Goal: Task Accomplishment & Management: Use online tool/utility

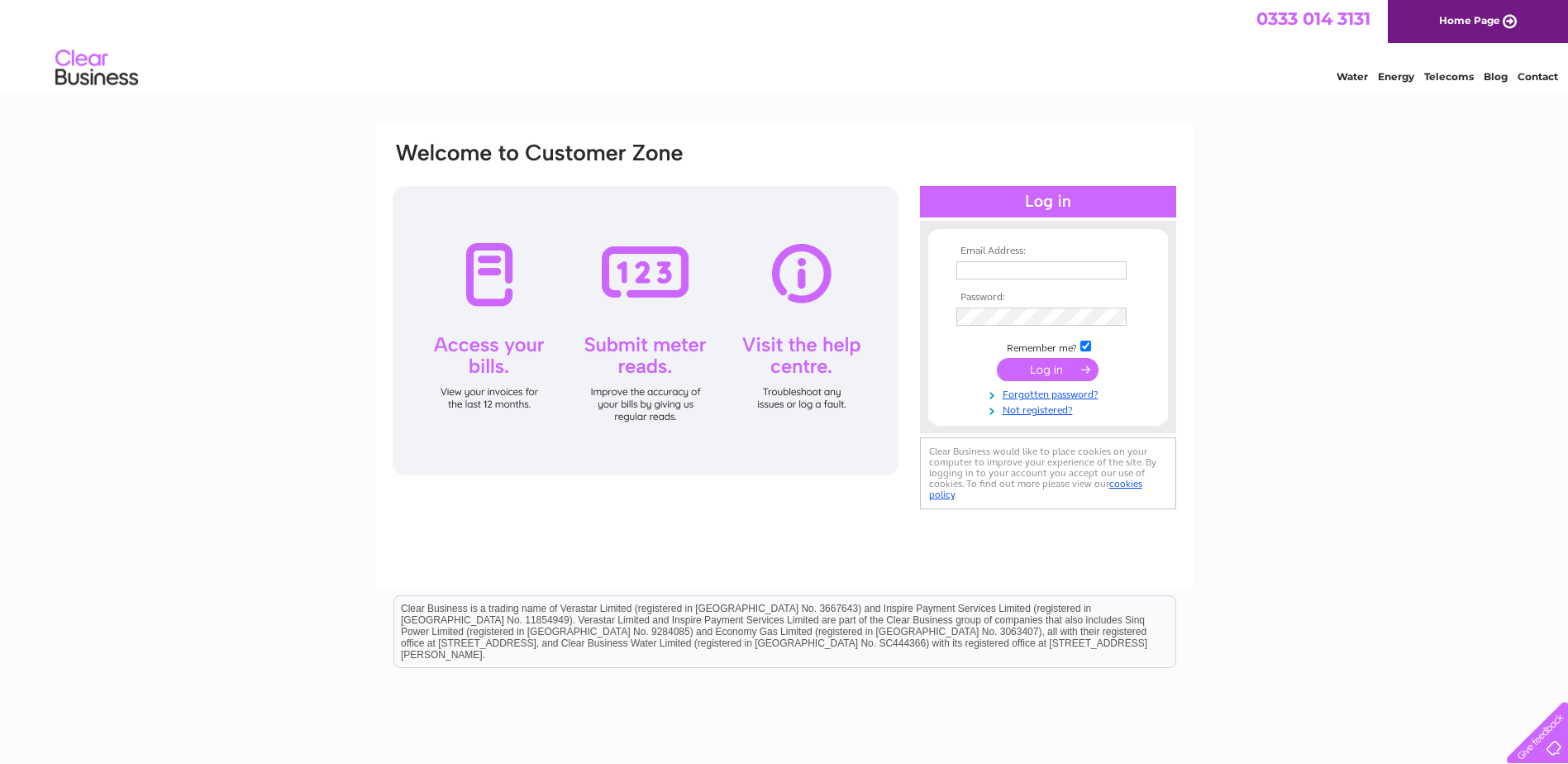
type input "[EMAIL_ADDRESS][DOMAIN_NAME]"
click at [1059, 370] on input "submit" at bounding box center [1047, 370] width 102 height 23
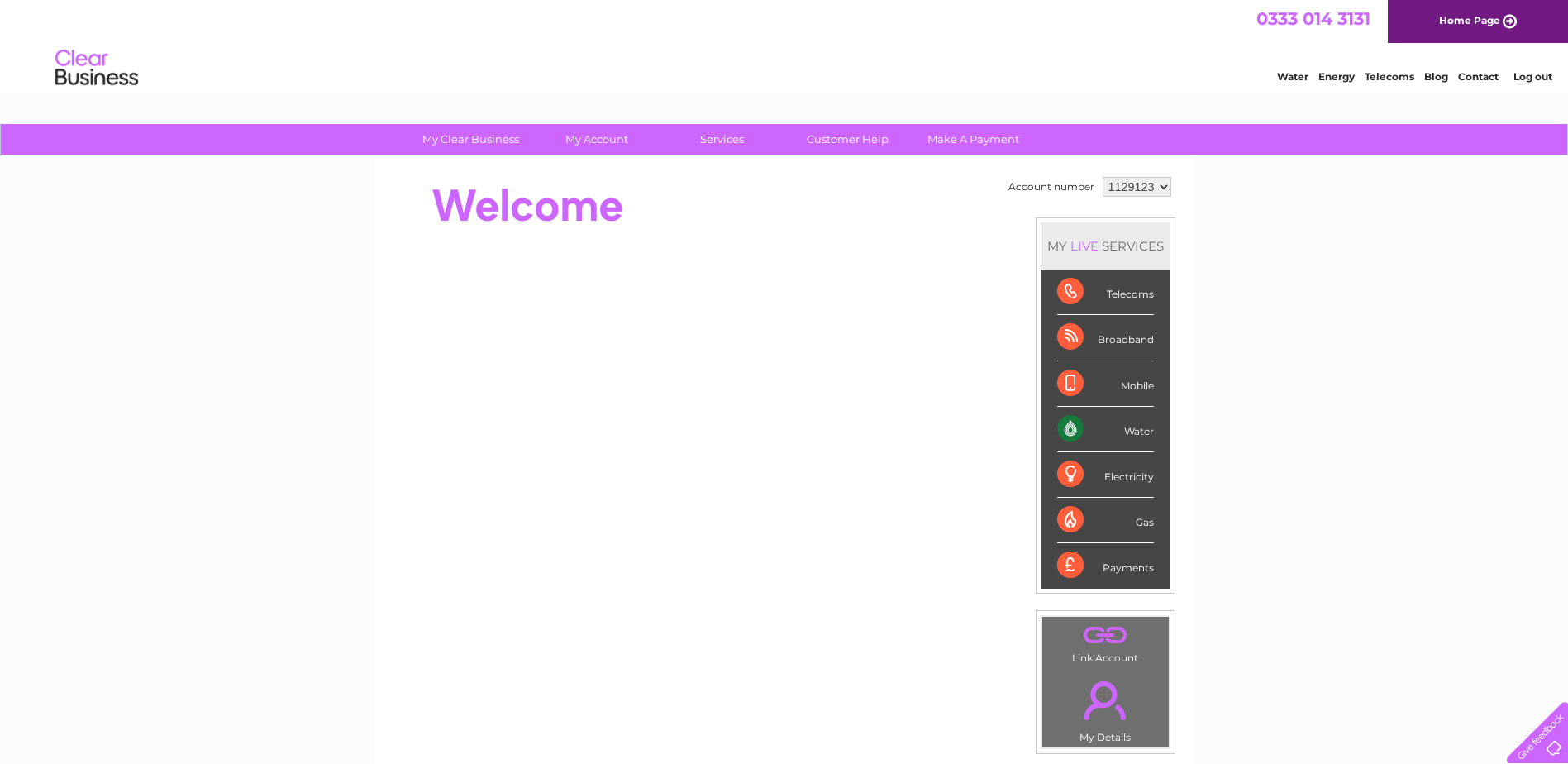
click at [1085, 428] on div "Water" at bounding box center [1105, 429] width 97 height 45
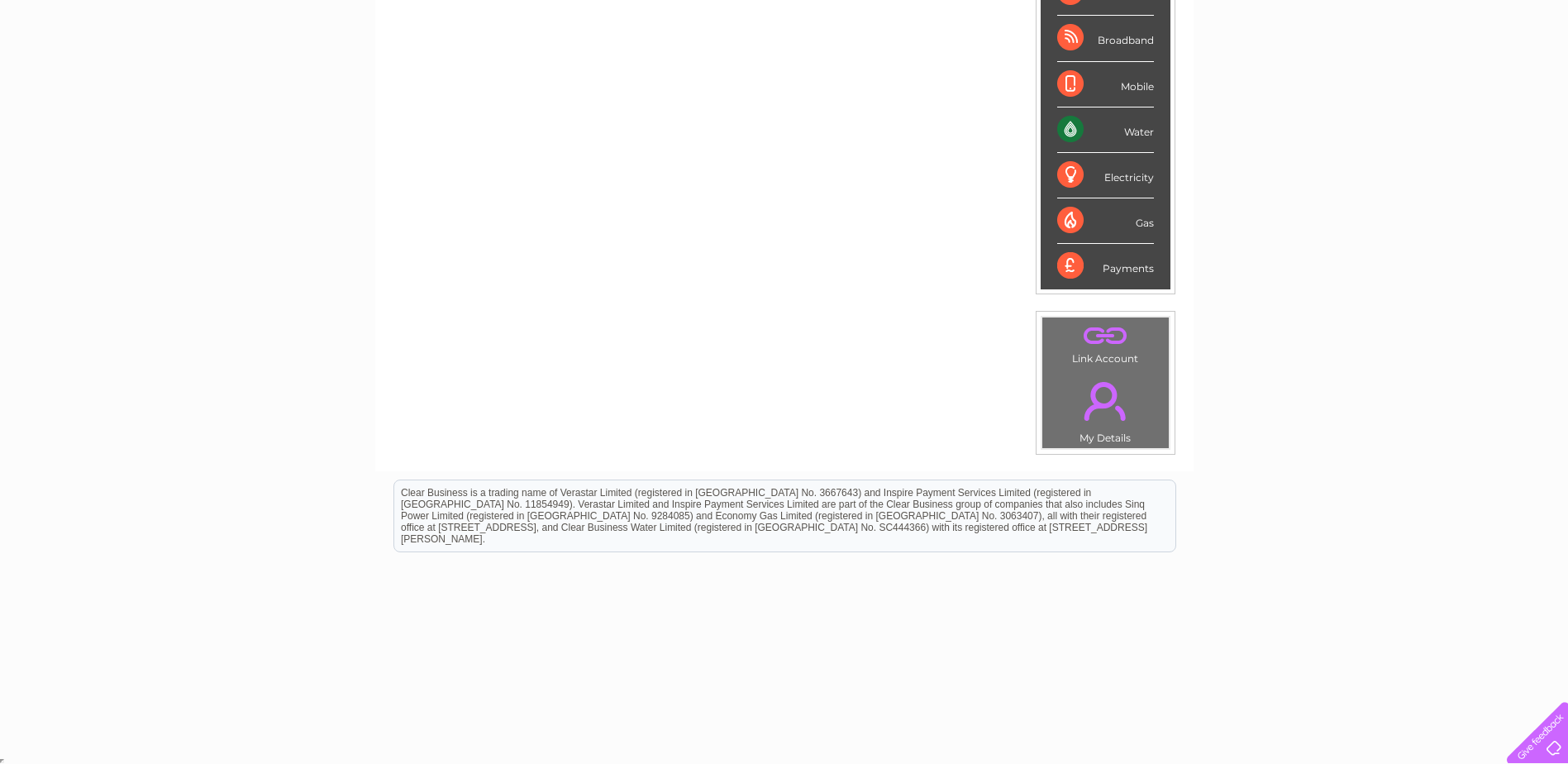
scroll to position [302, 0]
click at [1129, 120] on div "Water" at bounding box center [1105, 127] width 97 height 45
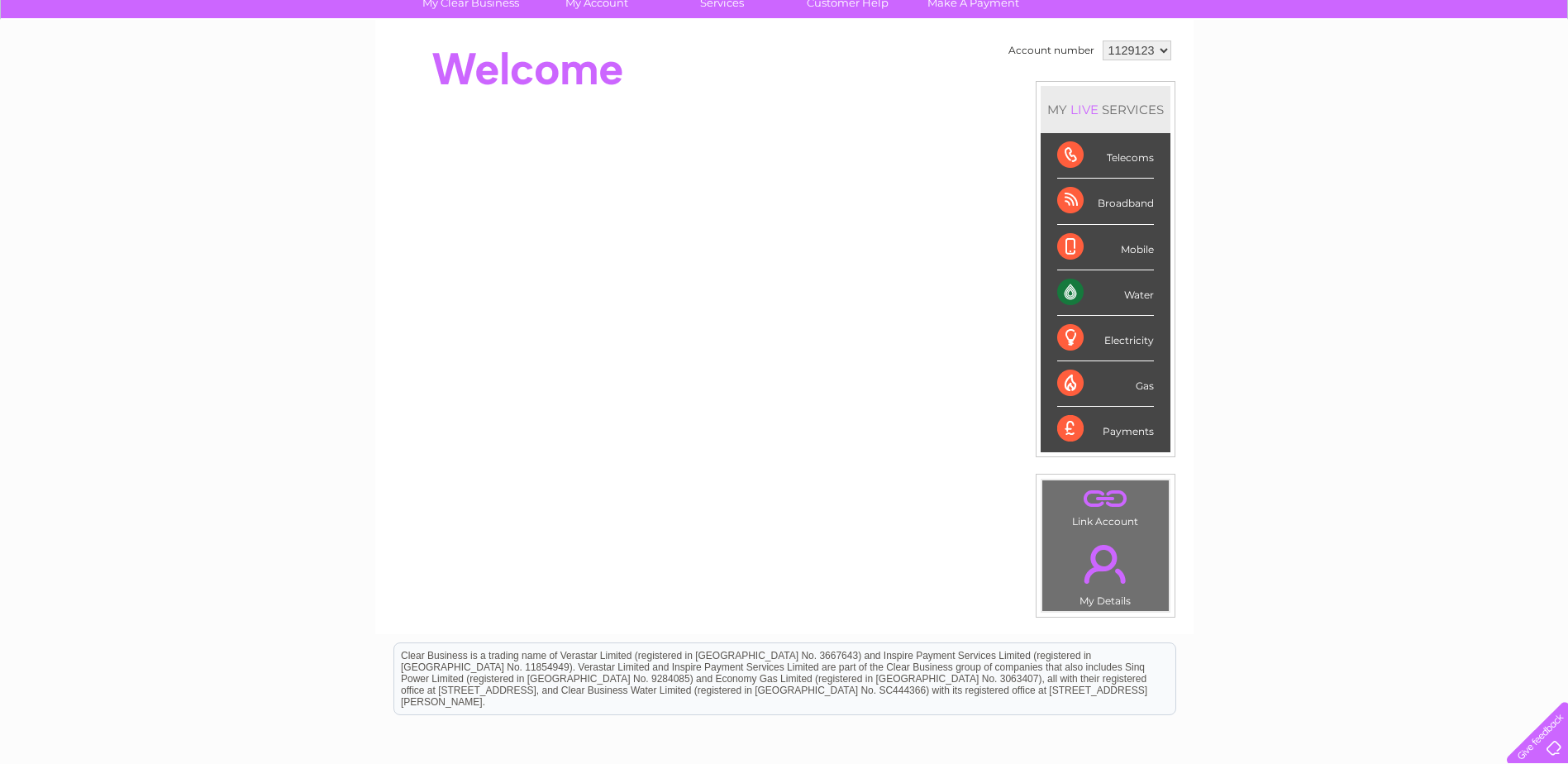
scroll to position [54, 0]
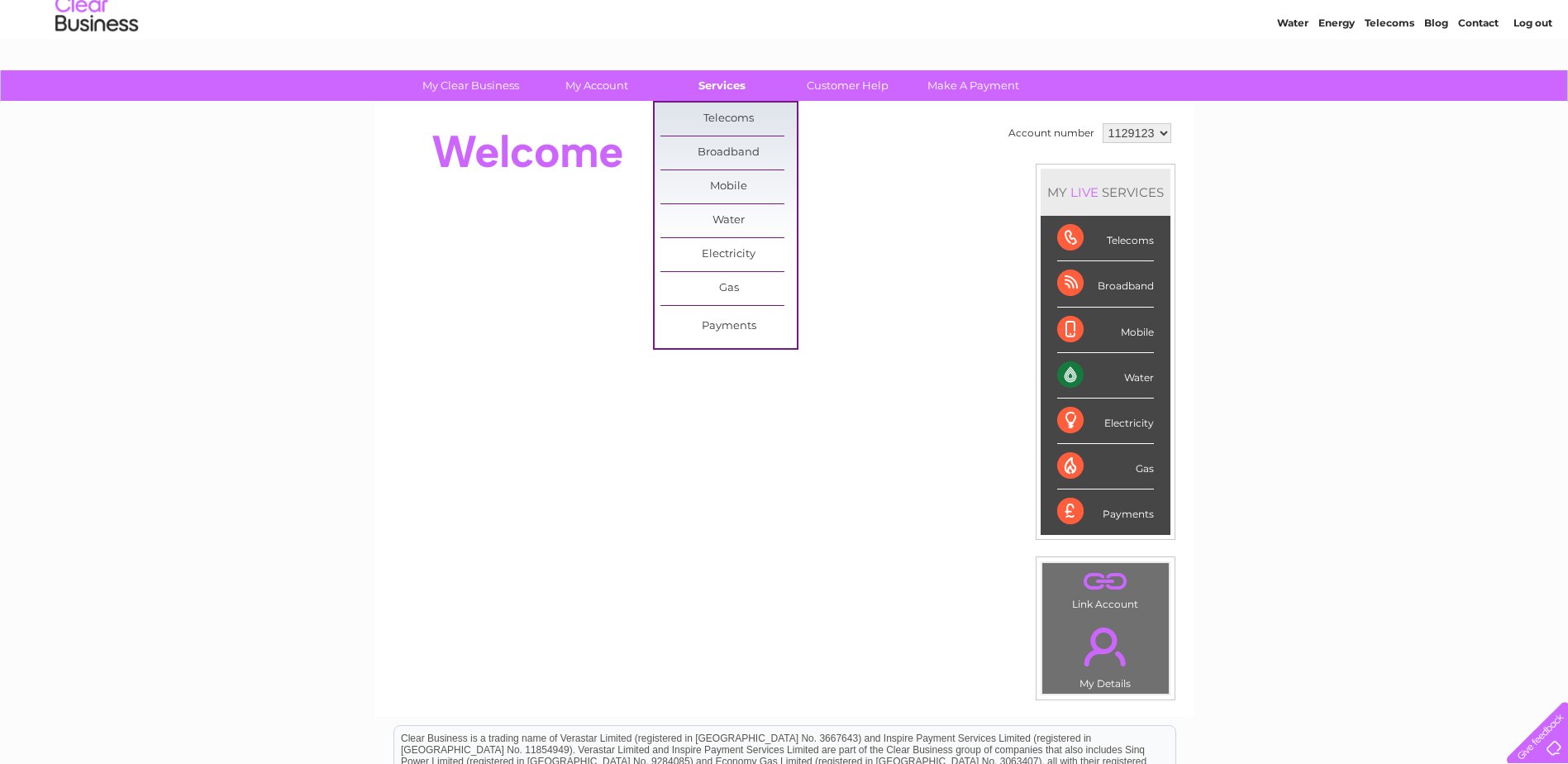
click at [734, 83] on link "Services" at bounding box center [722, 85] width 136 height 31
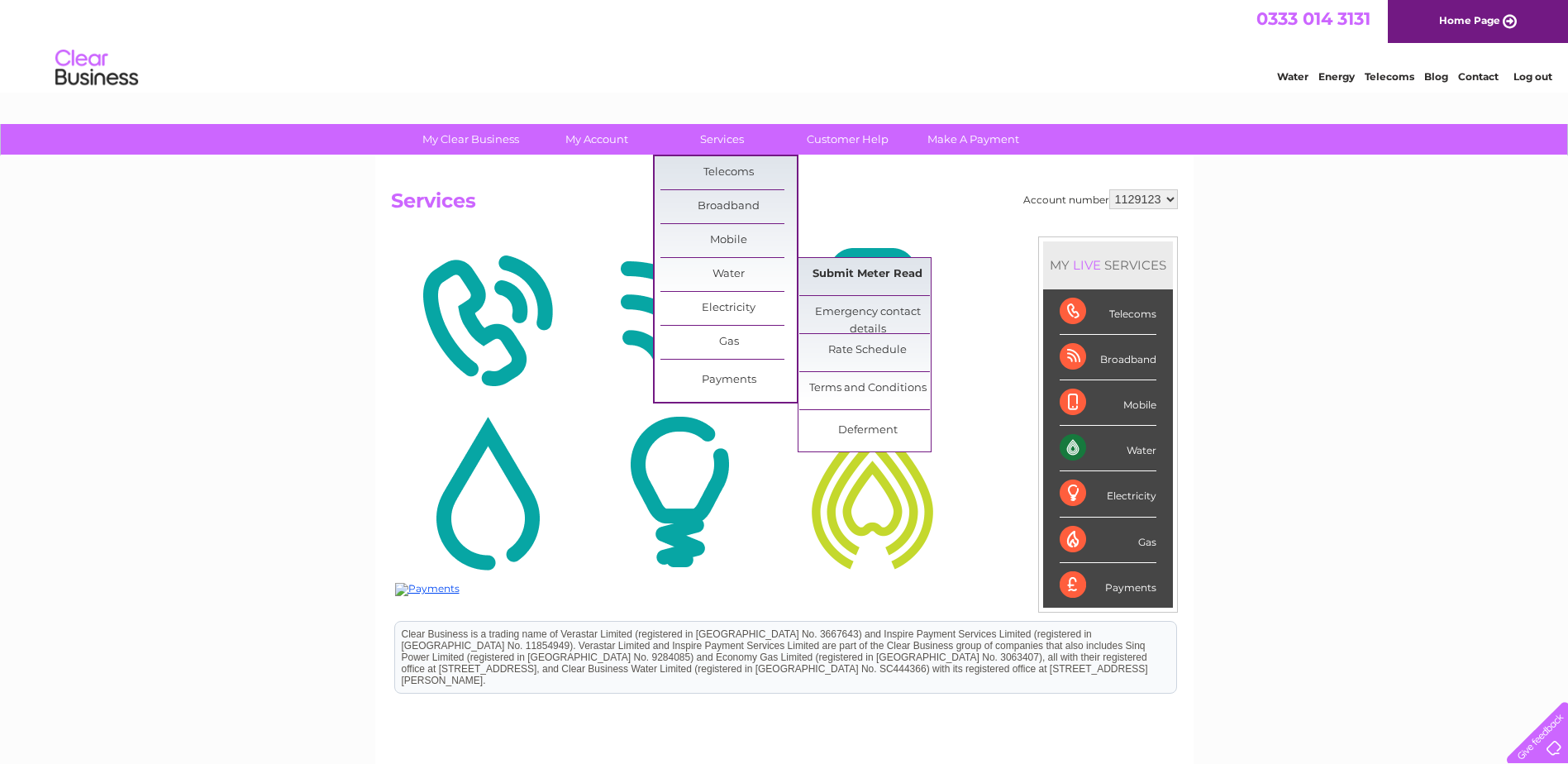
click at [813, 274] on link "Submit Meter Read" at bounding box center [867, 274] width 136 height 33
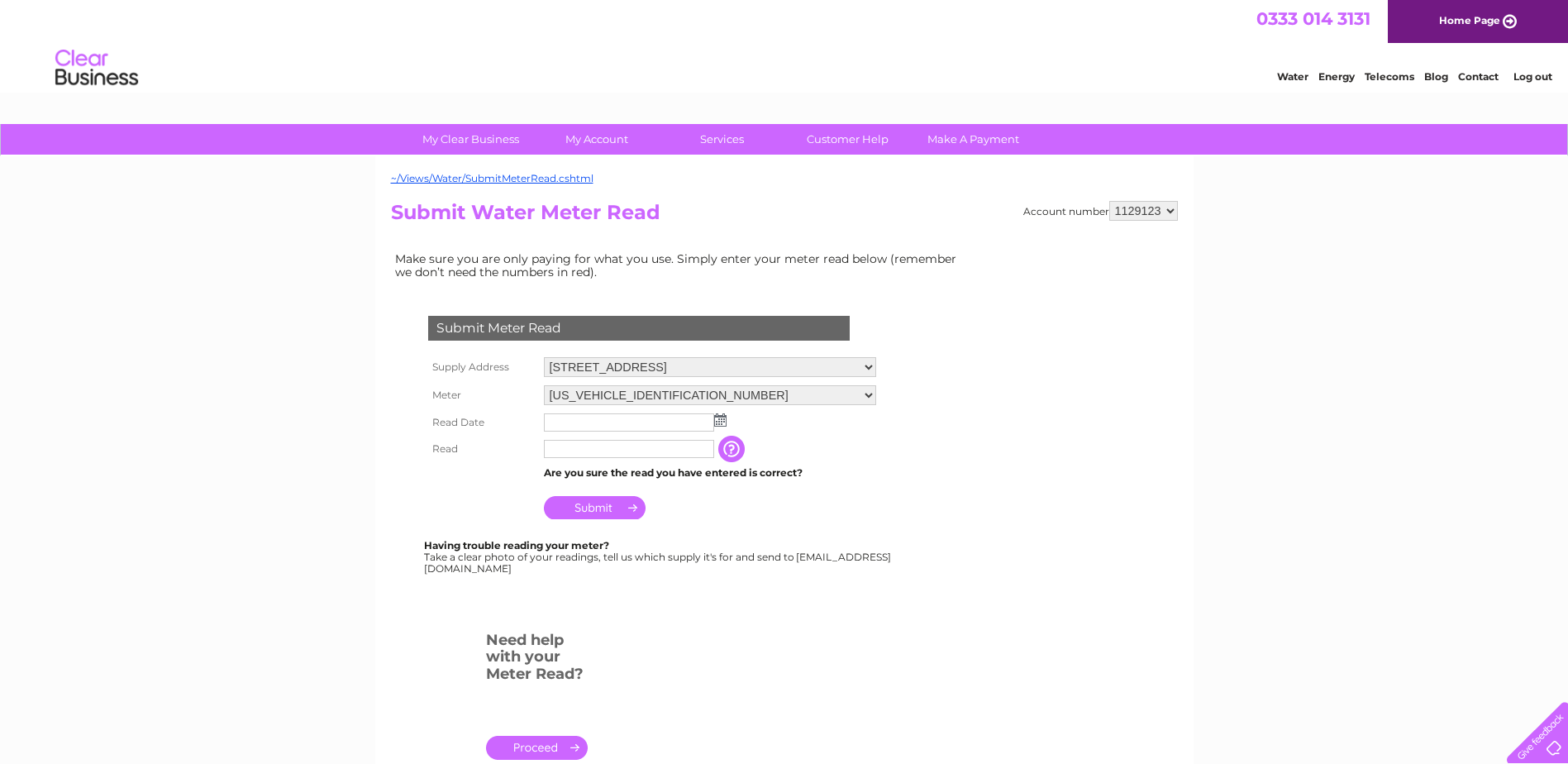
click at [722, 419] on img at bounding box center [720, 419] width 12 height 13
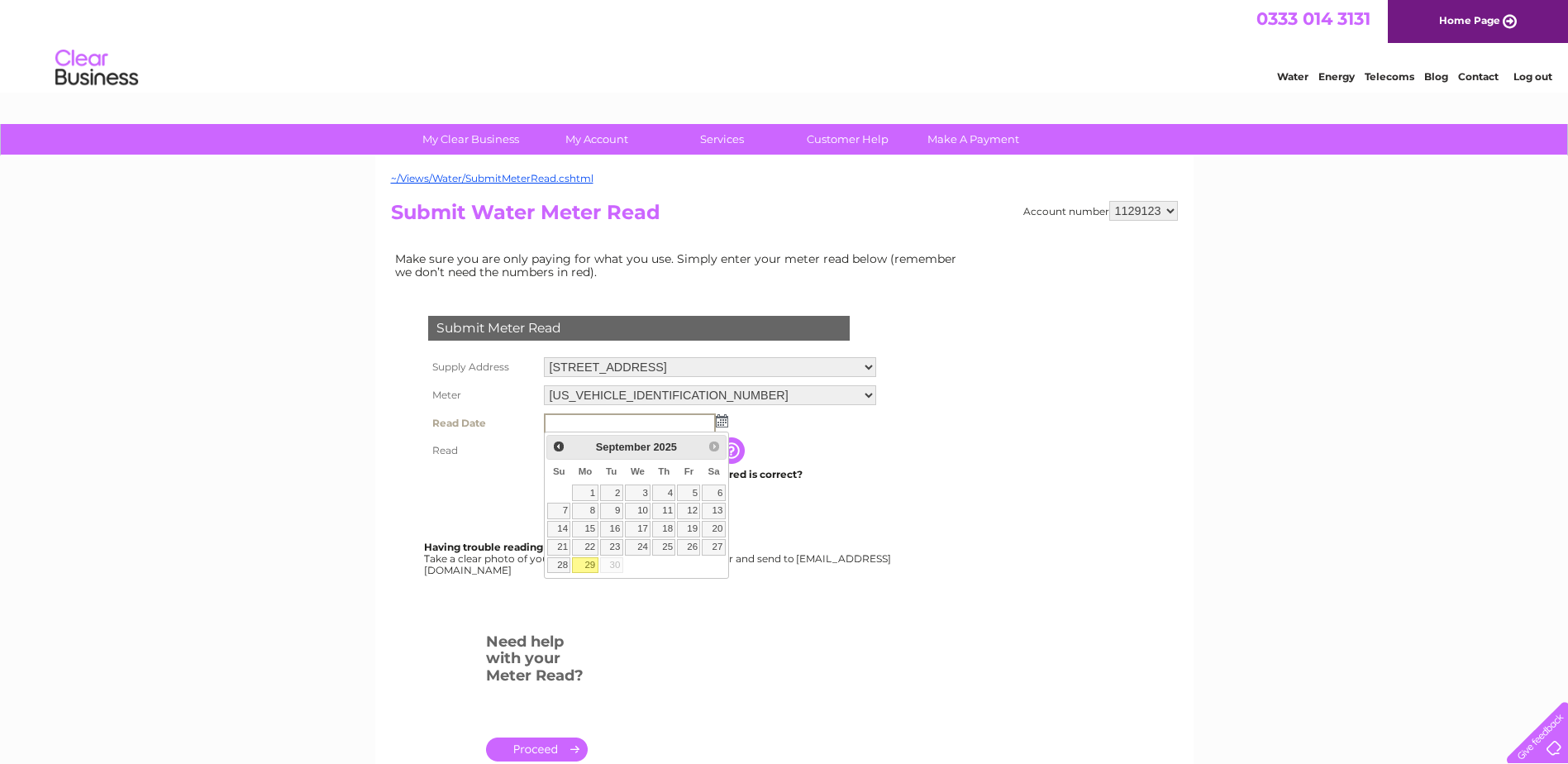
click at [587, 563] on link "29" at bounding box center [585, 565] width 26 height 17
type input "2025/09/29"
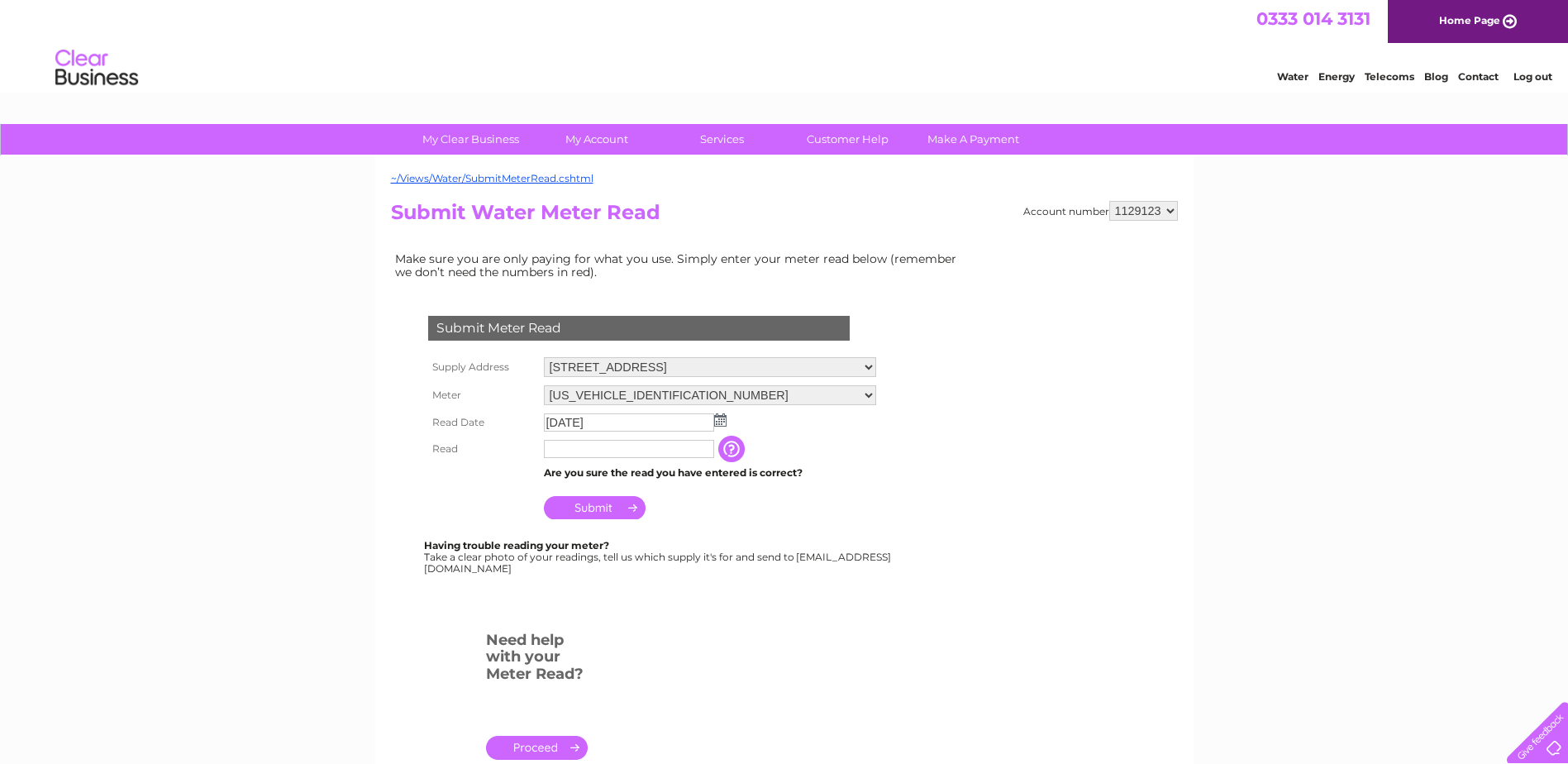
click at [582, 450] on input "text" at bounding box center [629, 448] width 170 height 19
type input "00409"
click at [597, 503] on input "Submit" at bounding box center [594, 508] width 102 height 23
